Goal: Communication & Community: Answer question/provide support

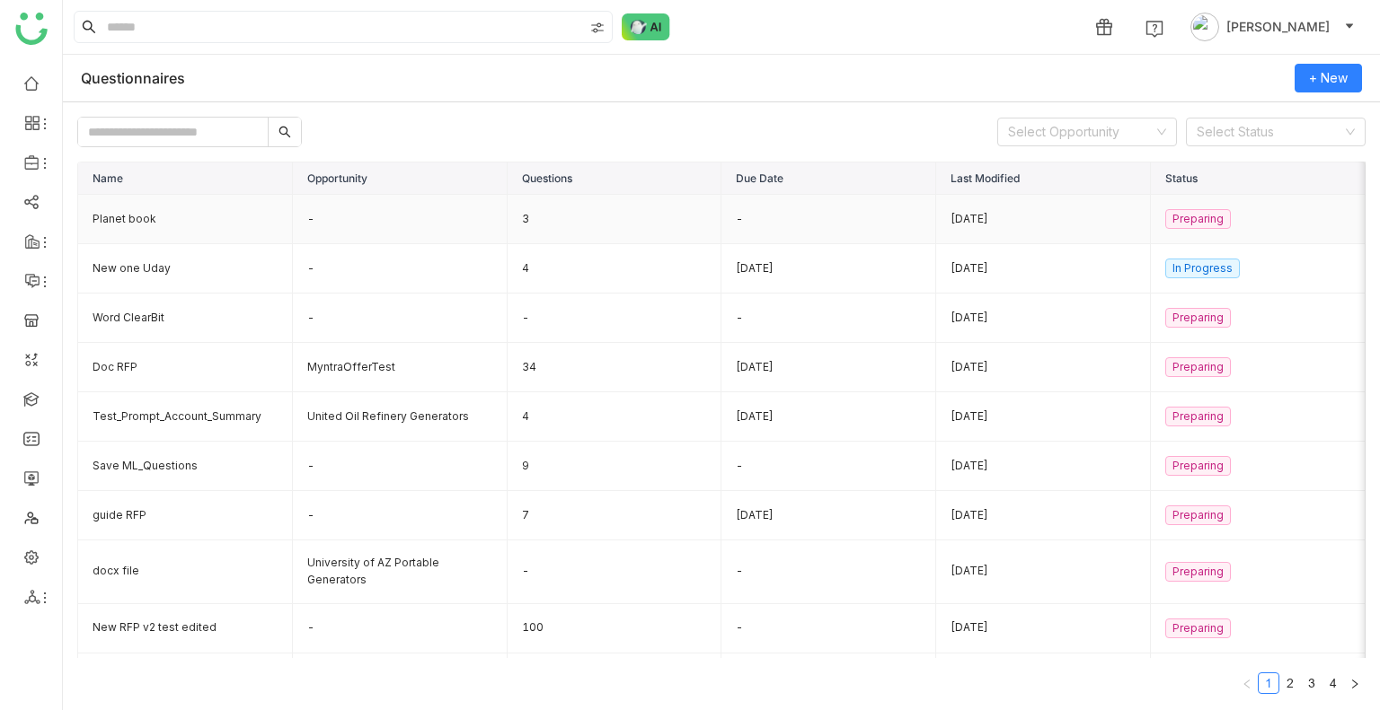
click at [119, 214] on td "Planet book" at bounding box center [185, 219] width 215 height 49
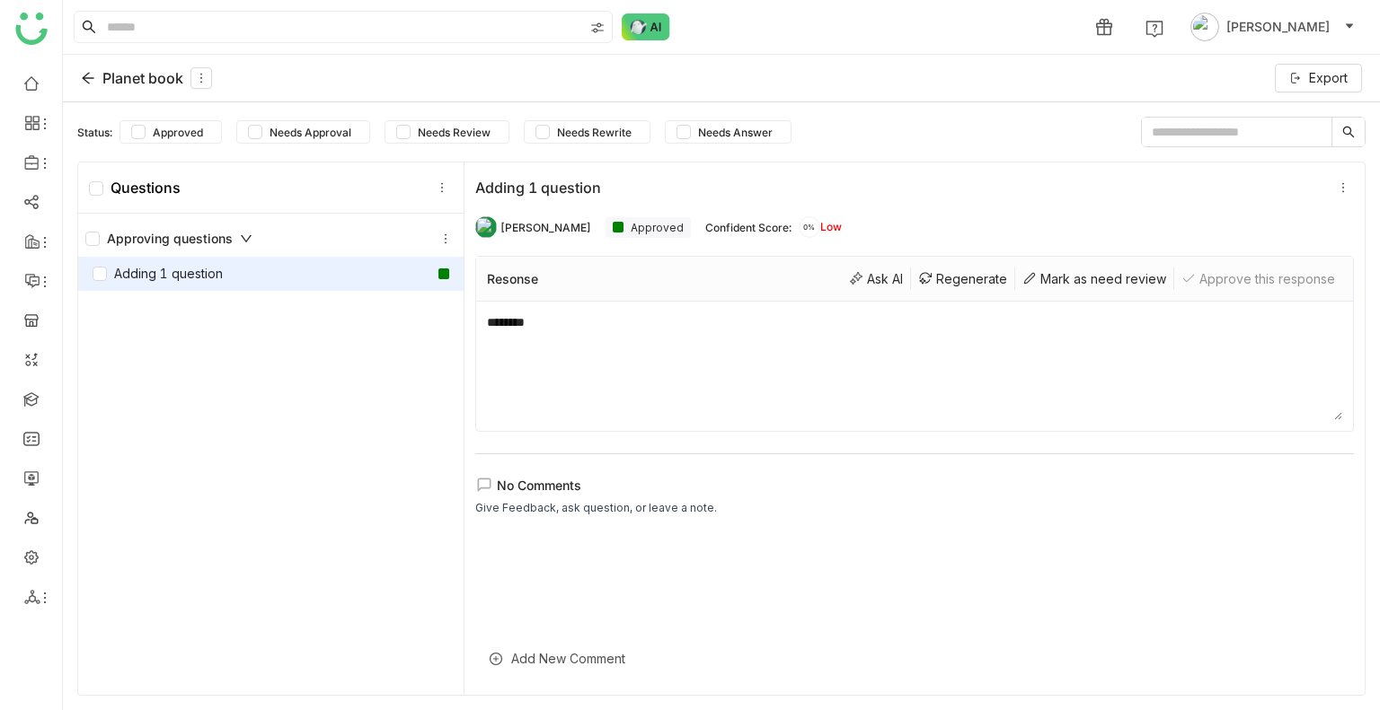
click at [615, 561] on div at bounding box center [914, 615] width 878 height 161
click at [536, 657] on div "Add New Comment" at bounding box center [914, 659] width 878 height 44
click at [543, 613] on div at bounding box center [914, 616] width 878 height 54
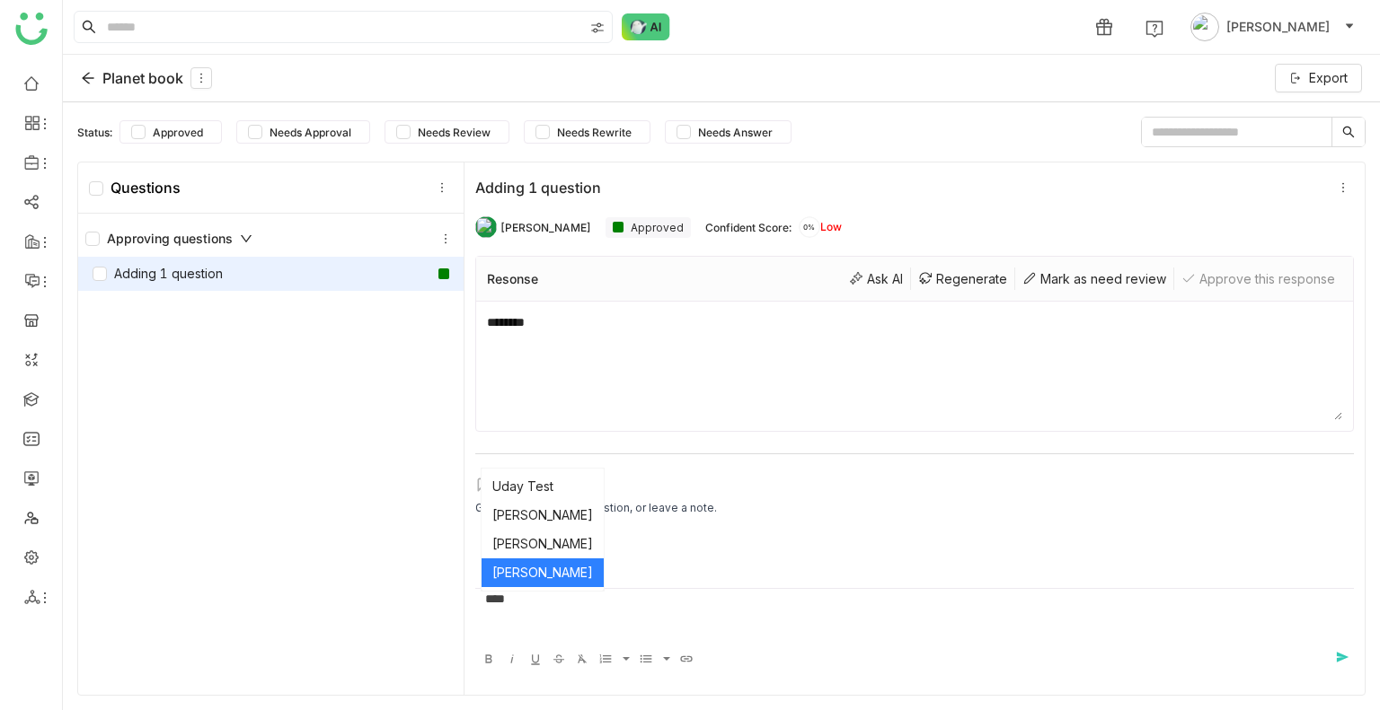
click at [515, 589] on ul "Uday Test [PERSON_NAME] [PERSON_NAME] [PERSON_NAME]" at bounding box center [542, 530] width 122 height 122
click at [537, 573] on body "1 [PERSON_NAME] Planet book Export Status: Approved Needs Approval Needs Review…" at bounding box center [690, 355] width 1380 height 710
click at [83, 72] on icon at bounding box center [88, 78] width 14 height 14
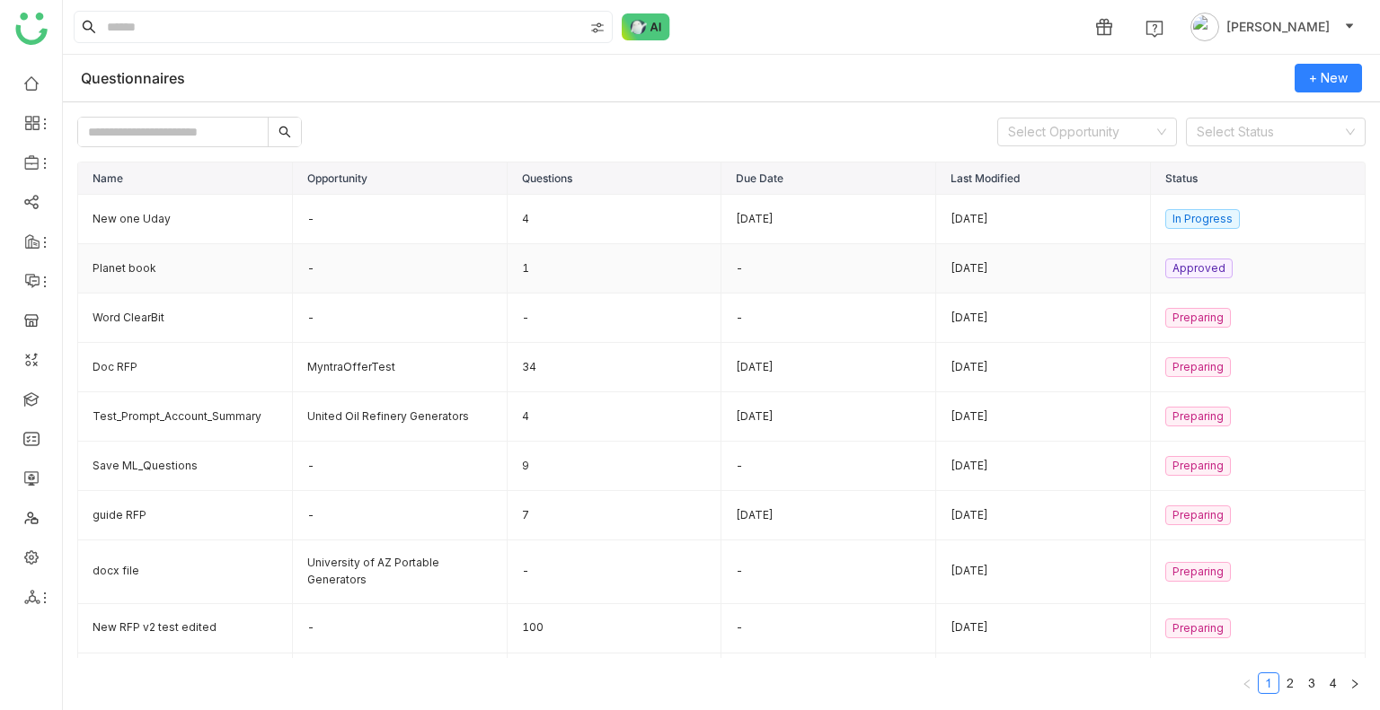
click at [132, 269] on td "Planet book" at bounding box center [185, 268] width 215 height 49
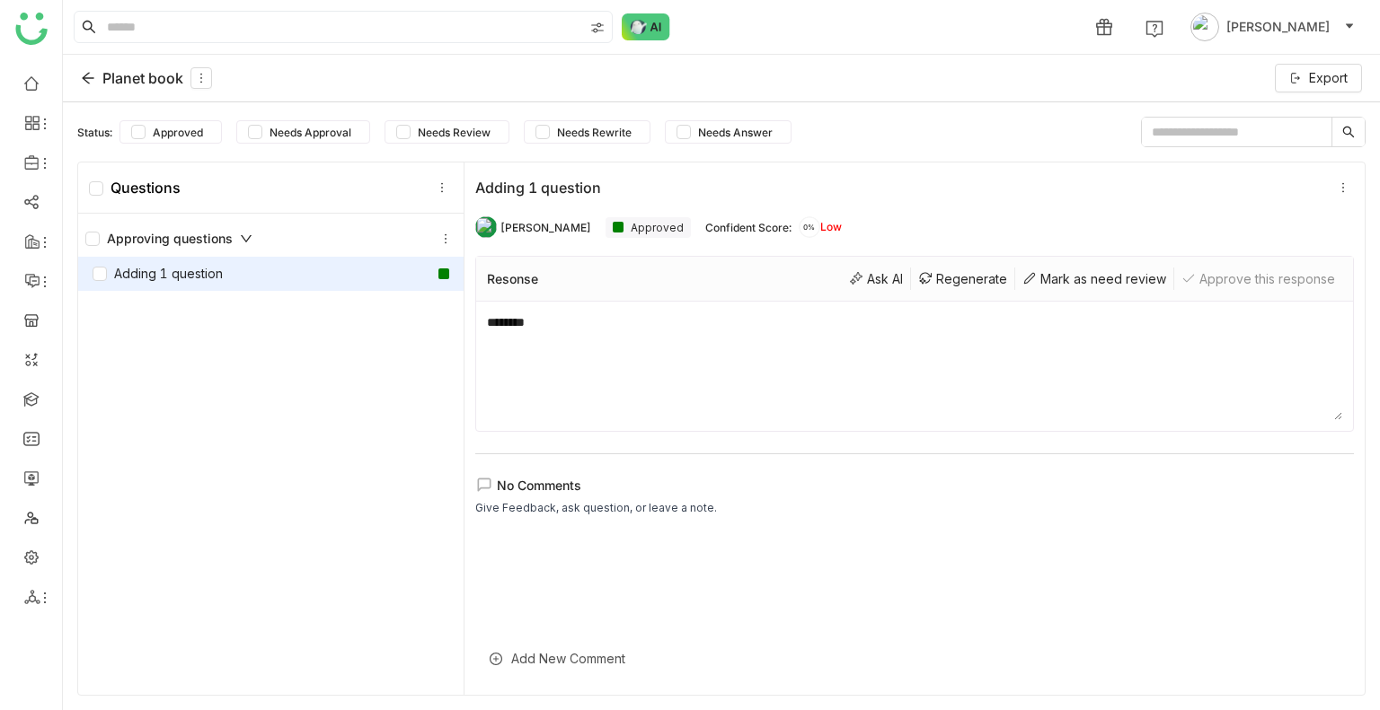
click at [92, 84] on div "Planet book" at bounding box center [146, 78] width 131 height 22
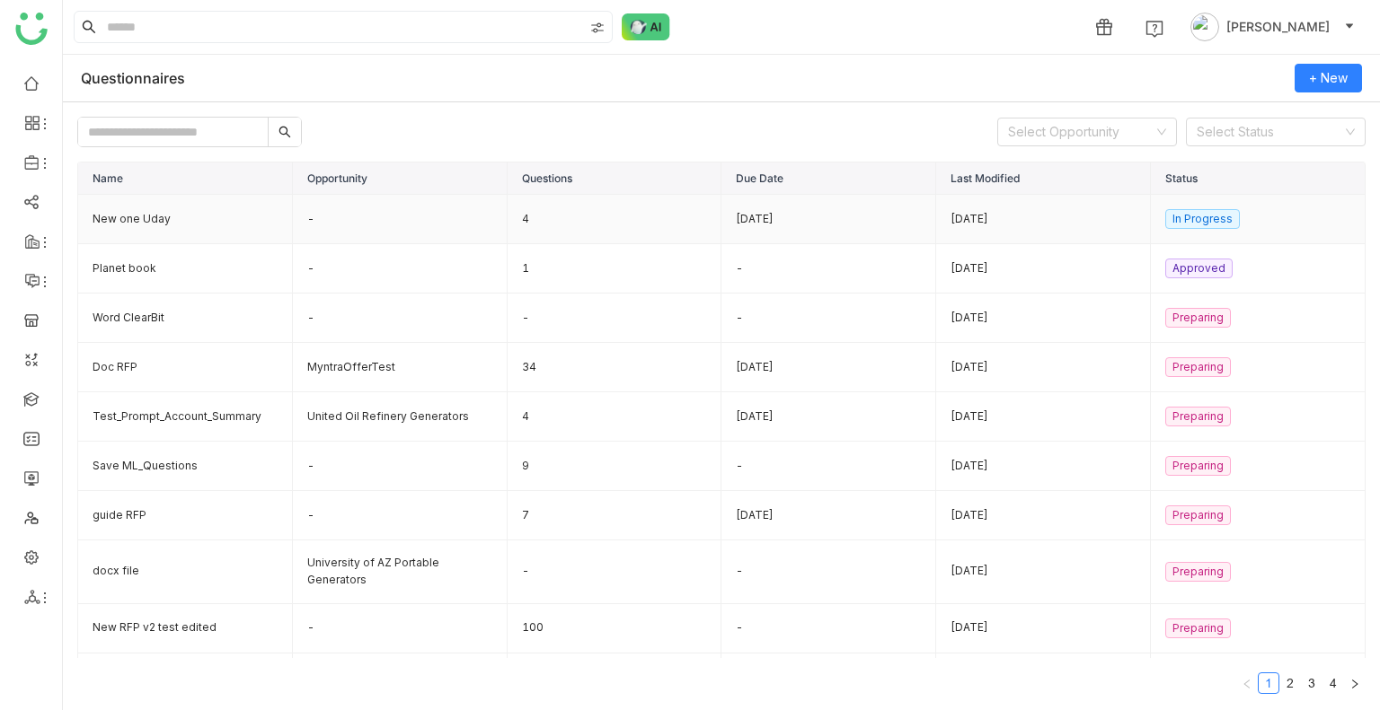
click at [166, 210] on td "New one Uday" at bounding box center [185, 219] width 215 height 49
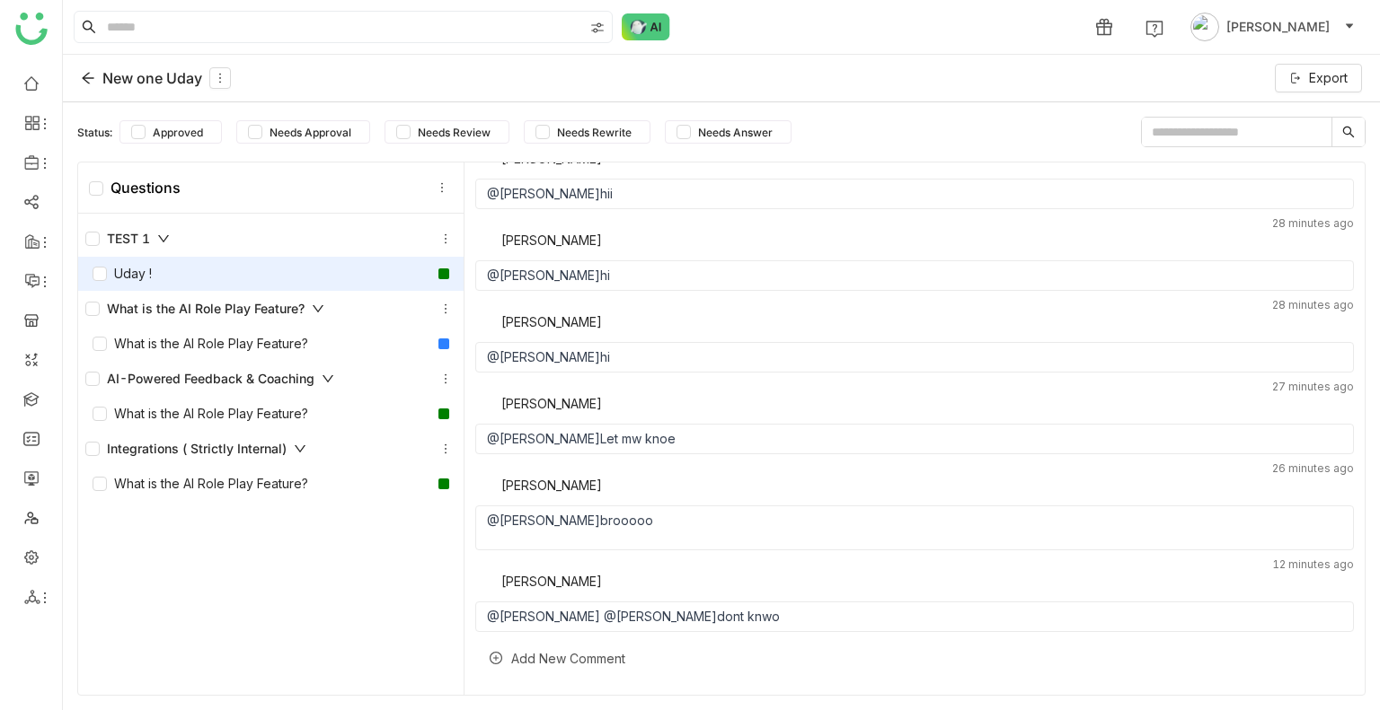
scroll to position [755, 0]
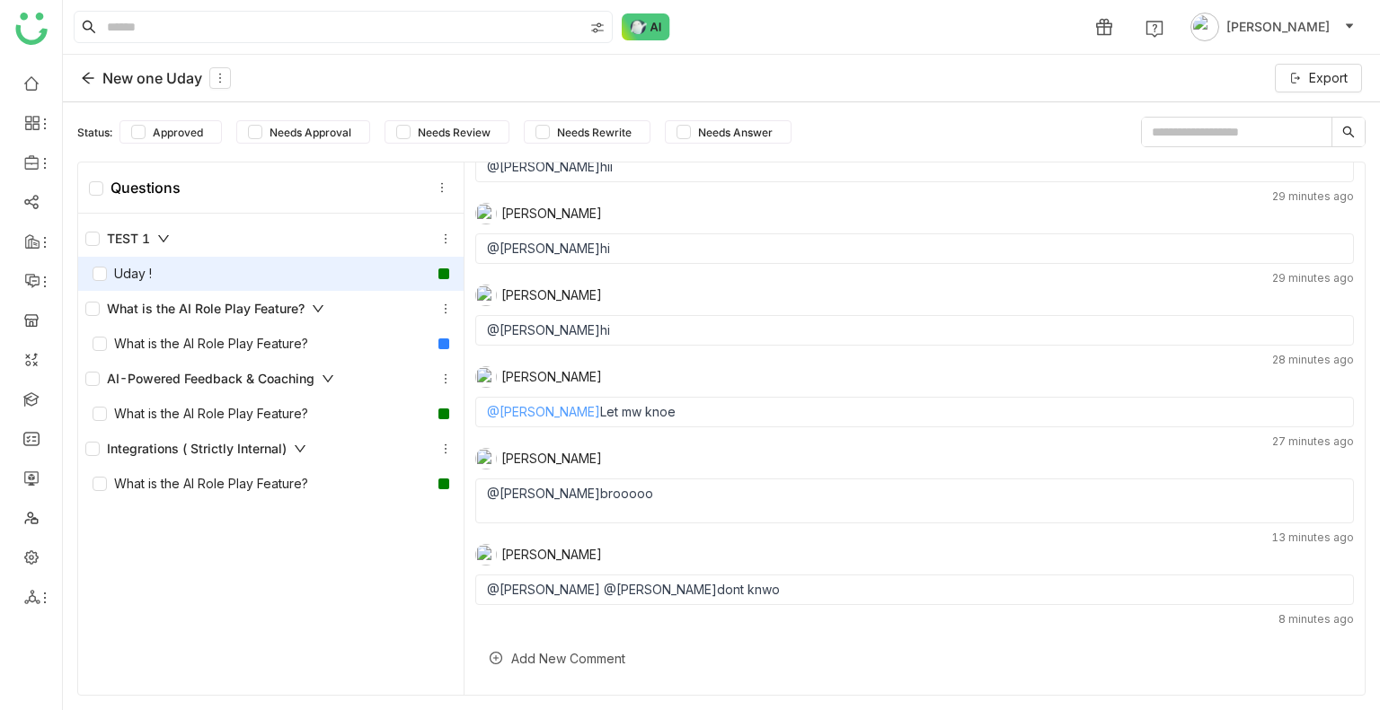
click at [514, 409] on link "@[PERSON_NAME]" at bounding box center [543, 411] width 113 height 15
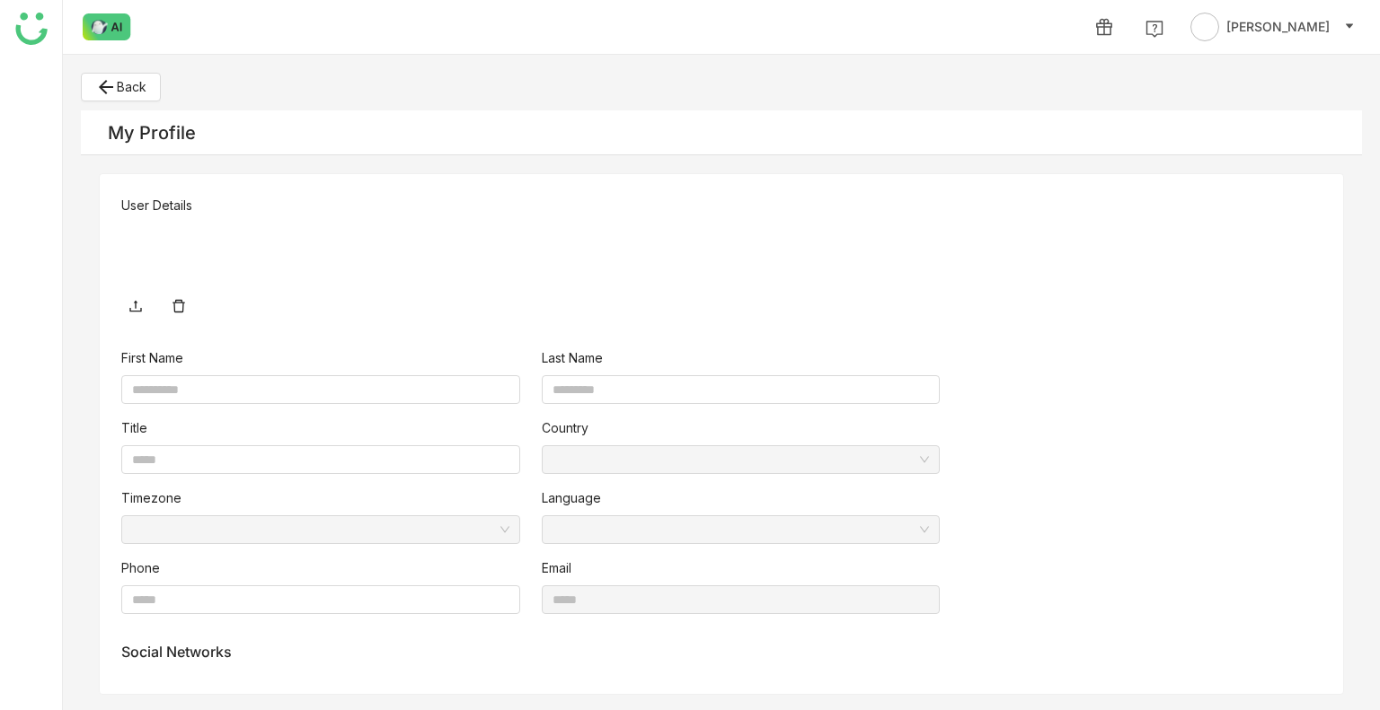
type input "****"
type input "*****"
type input "**********"
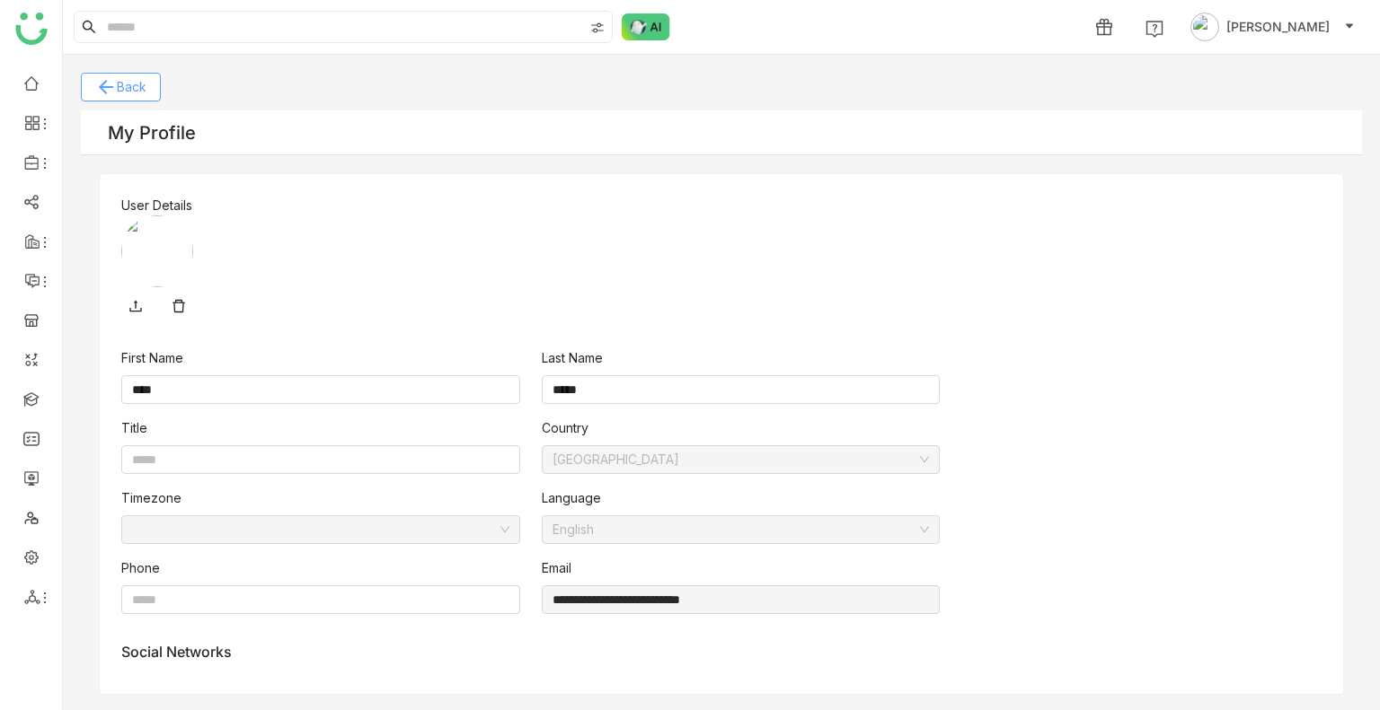
click at [153, 82] on button "arrow_back Back" at bounding box center [121, 87] width 80 height 29
